Goal: Task Accomplishment & Management: Manage account settings

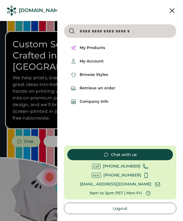
click at [109, 208] on button "Logout" at bounding box center [120, 208] width 113 height 11
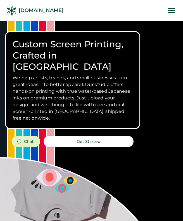
click at [100, 46] on h1 "Custom Screen Printing, Crafted in [GEOGRAPHIC_DATA]" at bounding box center [73, 56] width 120 height 34
click at [174, 7] on icon at bounding box center [172, 11] width 10 height 10
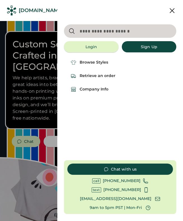
click at [89, 49] on button "Login" at bounding box center [91, 46] width 55 height 11
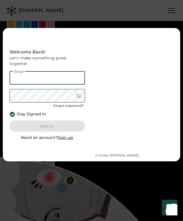
click at [44, 79] on input "email" at bounding box center [48, 77] width 76 height 13
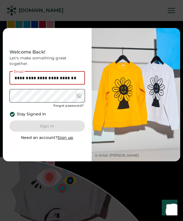
type input "**********"
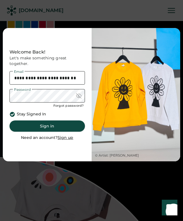
click at [49, 122] on button "Sign in" at bounding box center [48, 125] width 76 height 11
click at [50, 124] on button "Sign in" at bounding box center [48, 125] width 76 height 11
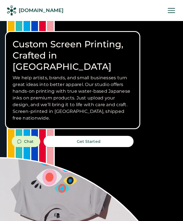
click at [172, 11] on icon at bounding box center [172, 11] width 10 height 10
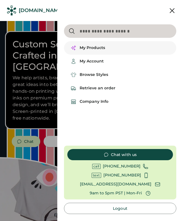
click at [102, 47] on div "My Products" at bounding box center [92, 48] width 25 height 6
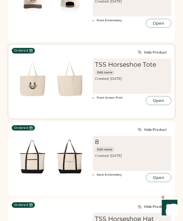
scroll to position [160, 0]
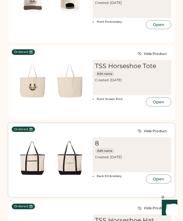
click at [55, 176] on img at bounding box center [69, 157] width 37 height 37
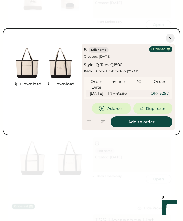
click at [112, 51] on div "8 Edit name" at bounding box center [98, 49] width 28 height 7
click at [163, 49] on div "Ordered" at bounding box center [159, 49] width 14 height 4
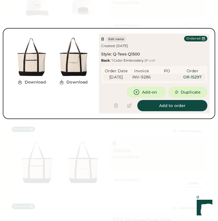
click at [109, 104] on div "Add to order" at bounding box center [154, 105] width 106 height 11
click at [183, 22] on div at bounding box center [109, 110] width 218 height 221
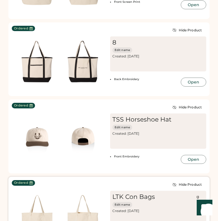
scroll to position [290, 0]
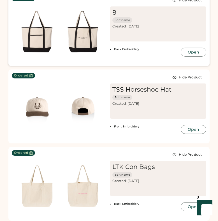
click at [103, 59] on div "Ordered Hide Product 8 Edit name Created: Aug 12, 2025 Back Embroidery Open" at bounding box center [108, 29] width 201 height 74
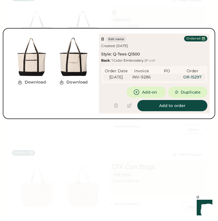
click at [114, 108] on button at bounding box center [115, 105] width 11 height 11
click at [124, 108] on div at bounding box center [122, 105] width 25 height 11
click at [181, 37] on div "8 Edit name Created: Aug 12, 2025 Style: Q-Tees Q1500 Back : 1 Color Embroidery…" at bounding box center [141, 49] width 81 height 27
click at [183, 116] on div "Download Download 8 Edit name Created: Aug 12, 2025 Style: Q-Tees Q1500 Back : …" at bounding box center [109, 73] width 212 height 91
click at [144, 55] on div "8 Edit name Created: Aug 12, 2025 Style: Q-Tees Q1500 Back : 1 Color Embroidery…" at bounding box center [141, 49] width 81 height 27
